Goal: Browse casually: Explore the website without a specific task or goal

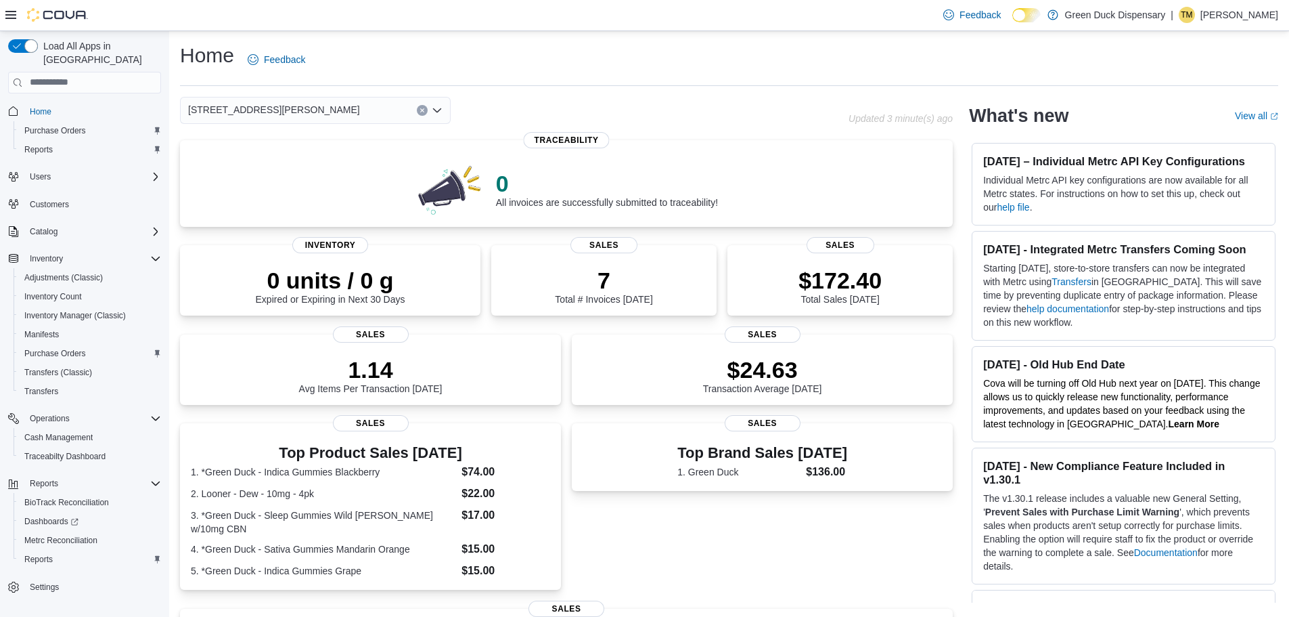
click at [994, 117] on h2 "What's new" at bounding box center [1018, 116] width 99 height 22
